Goal: Task Accomplishment & Management: Use online tool/utility

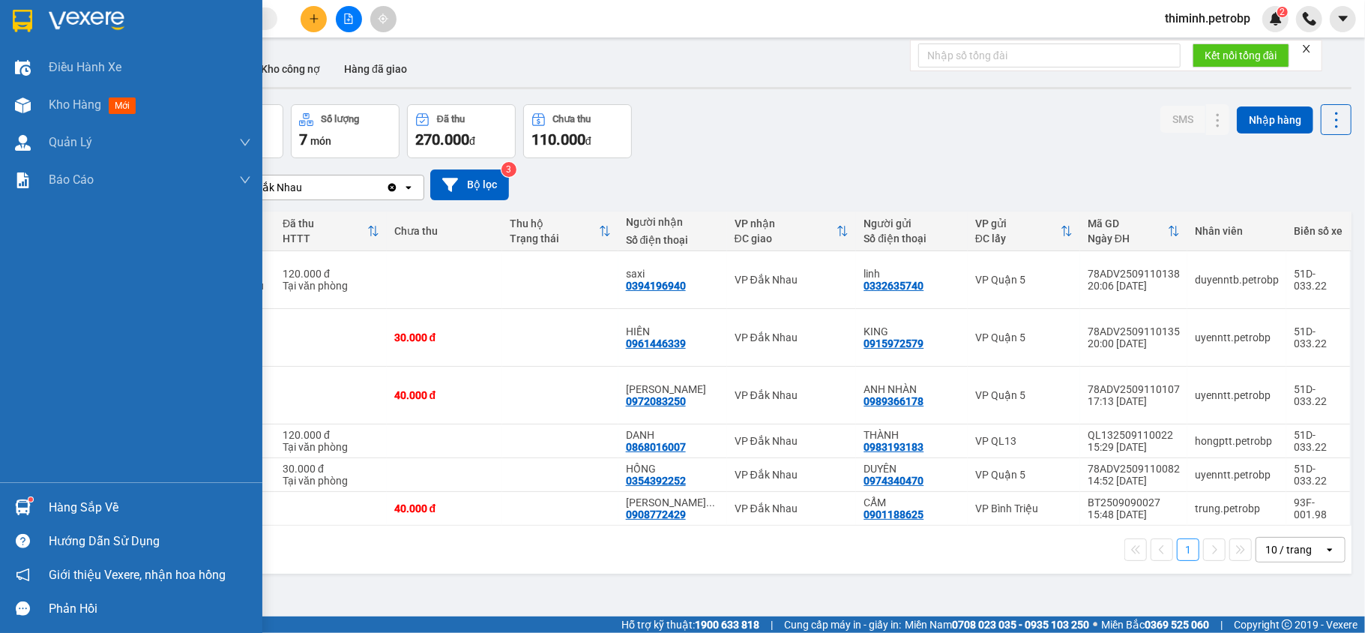
click at [31, 508] on div at bounding box center [23, 507] width 26 height 26
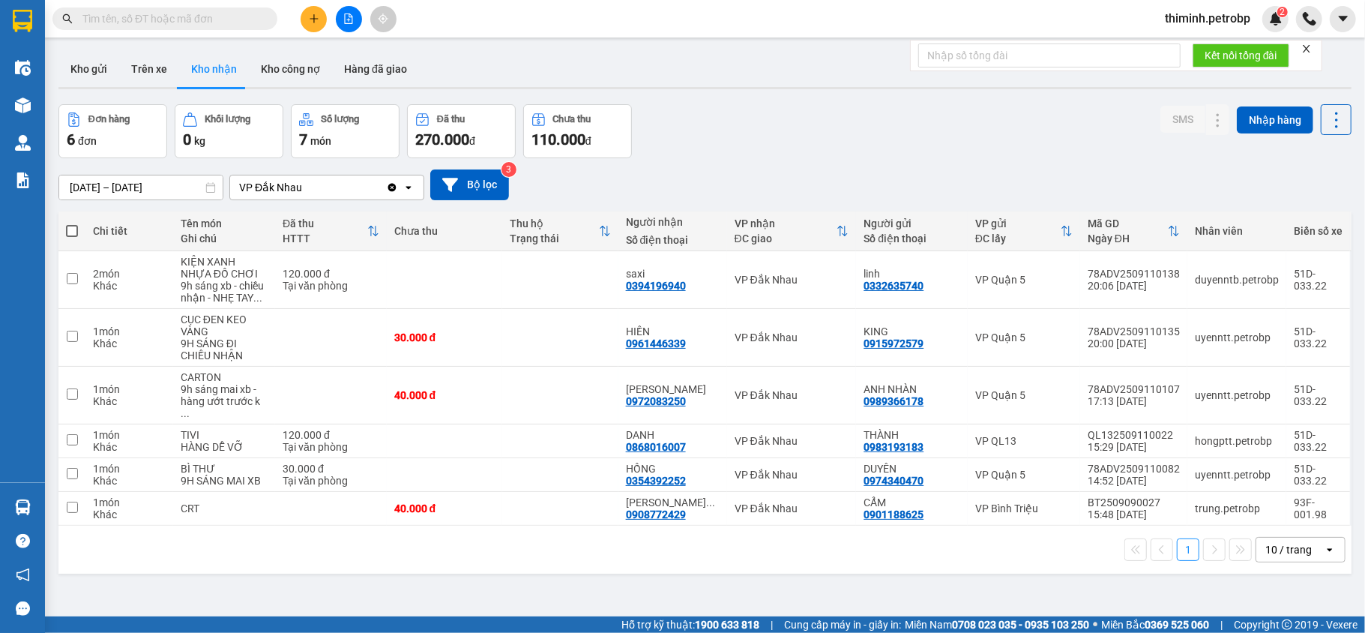
click at [930, 600] on section "Kết quả tìm kiếm ( 0 ) Bộ lọc No Data thiminh.petrobp 2 Điều hành xe Kho hàng m…" at bounding box center [682, 316] width 1365 height 633
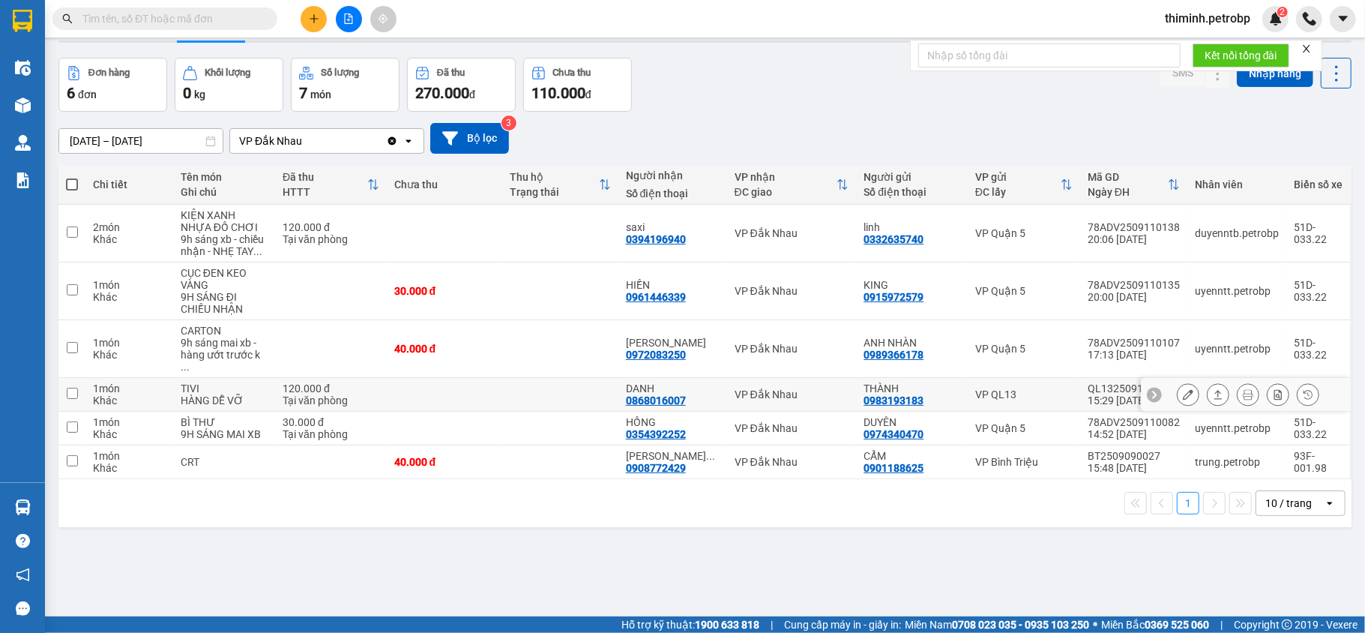
scroll to position [69, 0]
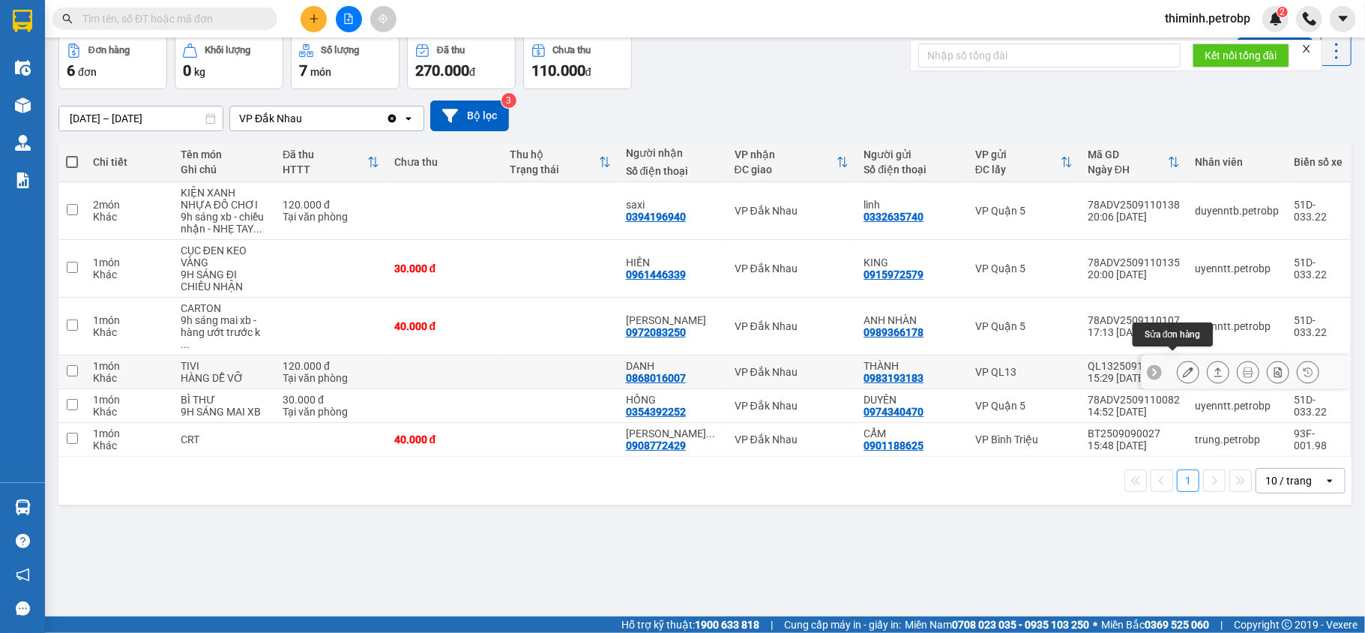
click at [1183, 366] on icon at bounding box center [1188, 371] width 10 height 10
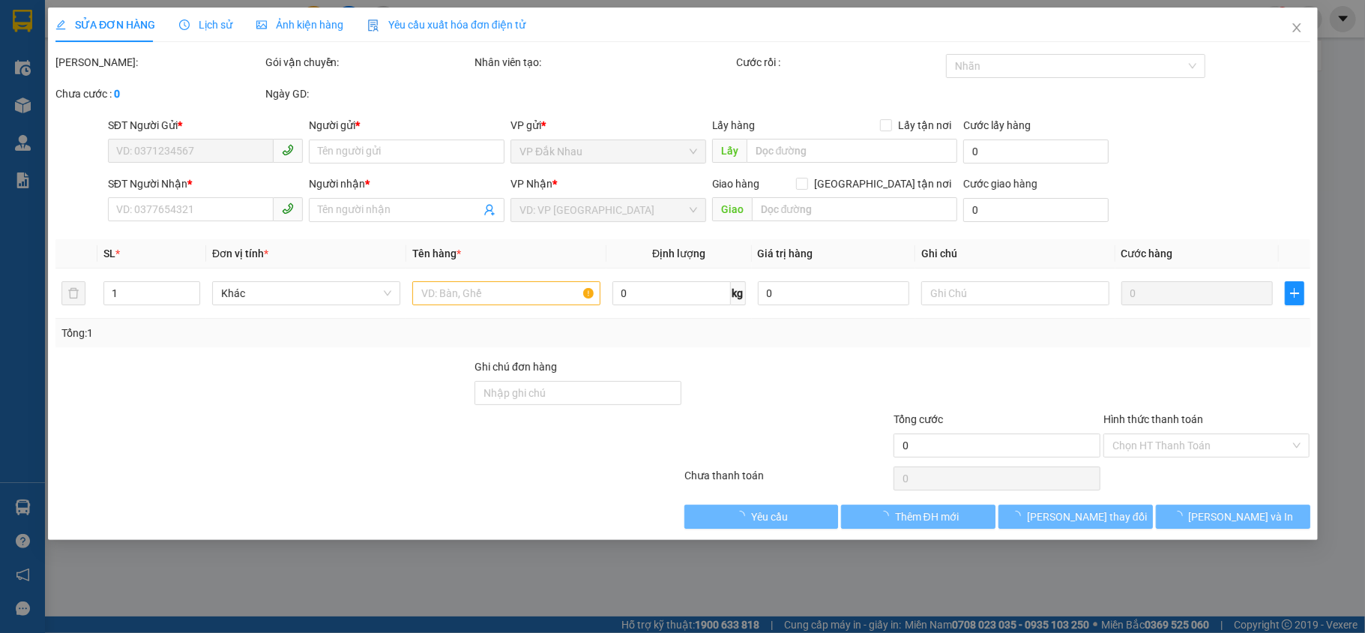
type input "0983193183"
type input "THÀNH"
type input "0868016007"
type input "DANH"
type input "120.000"
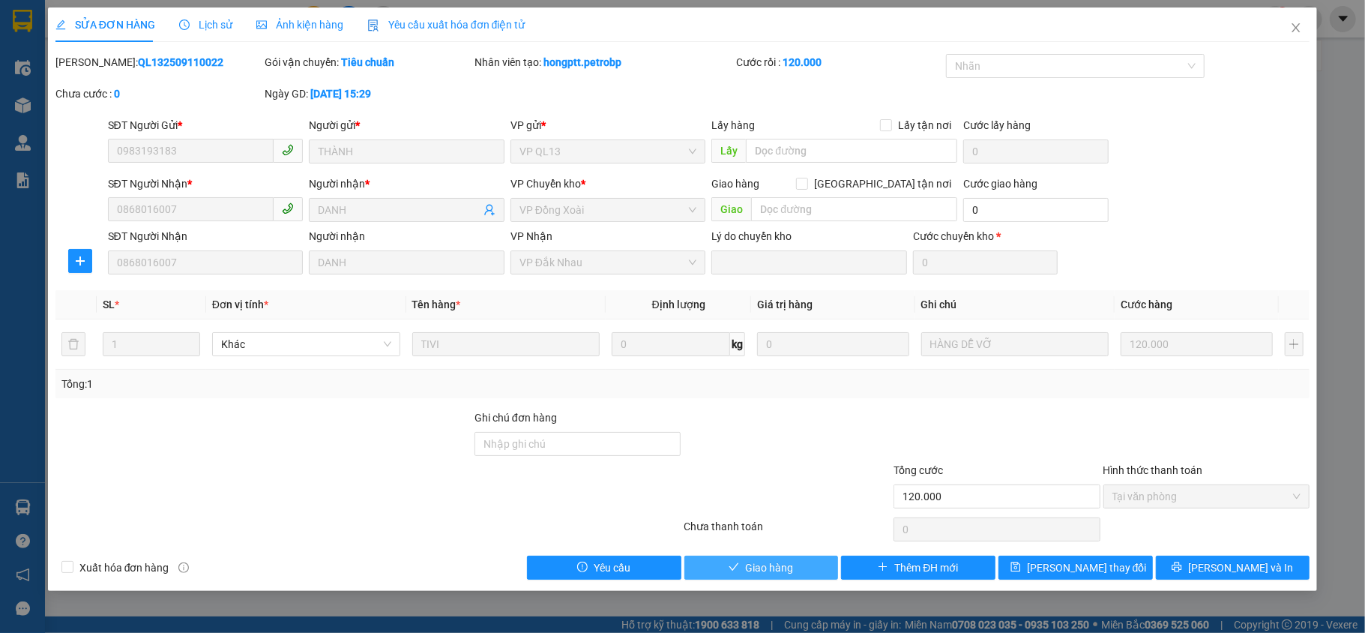
click at [804, 574] on button "Giao hàng" at bounding box center [761, 567] width 154 height 24
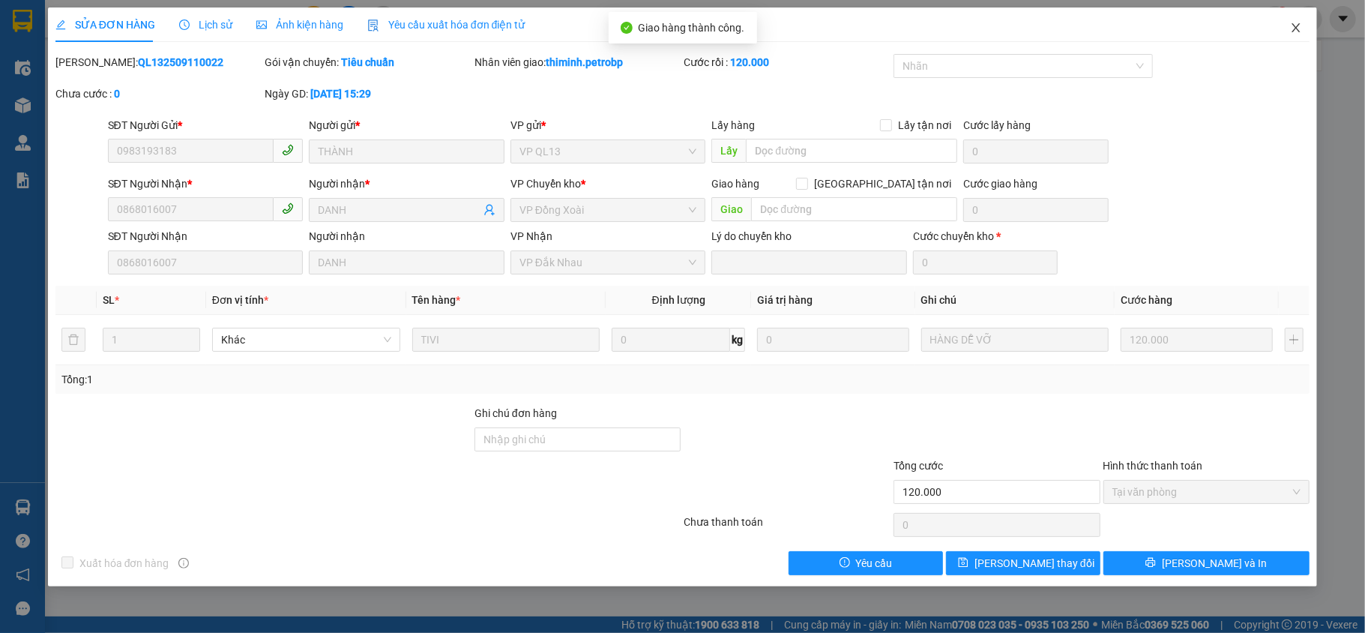
click at [1290, 25] on icon "close" at bounding box center [1296, 28] width 12 height 12
